Goal: Check status

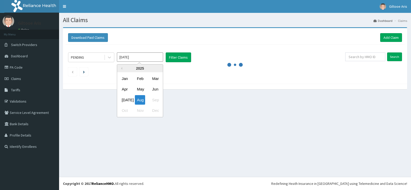
click at [147, 60] on input "Aug 2025" at bounding box center [140, 56] width 46 height 9
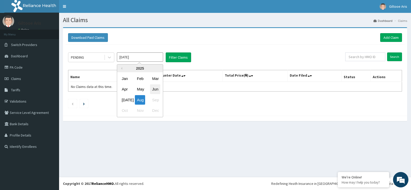
click at [152, 89] on div "Jun" at bounding box center [155, 89] width 10 height 10
type input "Jun 2025"
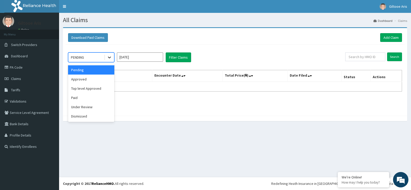
drag, startPoint x: 108, startPoint y: 56, endPoint x: 111, endPoint y: 56, distance: 3.1
click at [108, 56] on icon at bounding box center [109, 57] width 5 height 5
click at [88, 101] on div "Paid" at bounding box center [91, 97] width 46 height 9
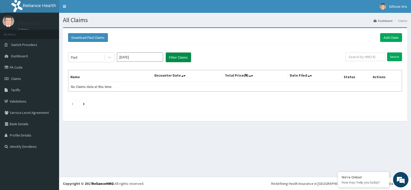
click at [185, 56] on button "Filter Claims" at bounding box center [178, 57] width 25 height 10
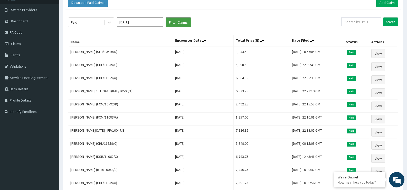
scroll to position [26, 0]
